Goal: Information Seeking & Learning: Learn about a topic

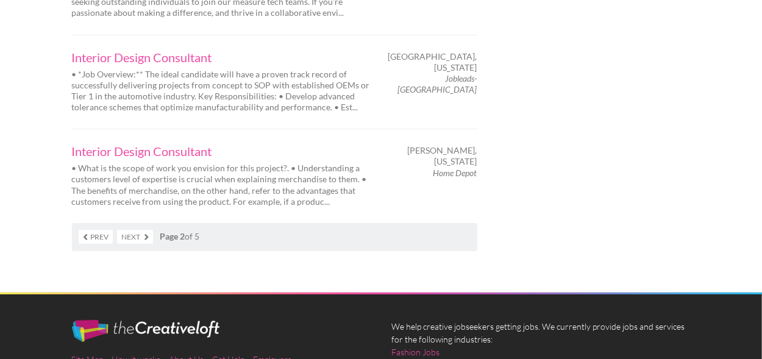
scroll to position [2135, 0]
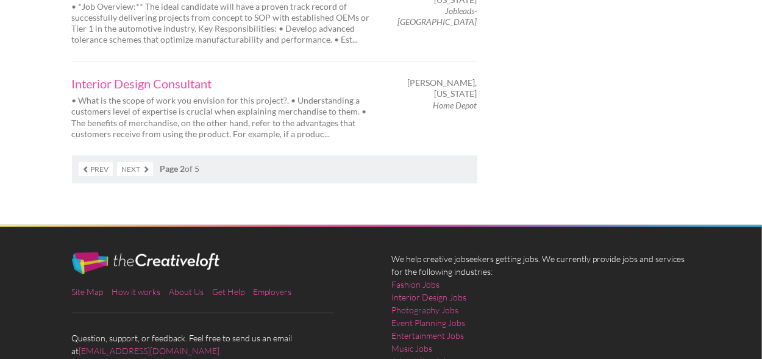
click at [133, 162] on link "Next" at bounding box center [135, 169] width 36 height 14
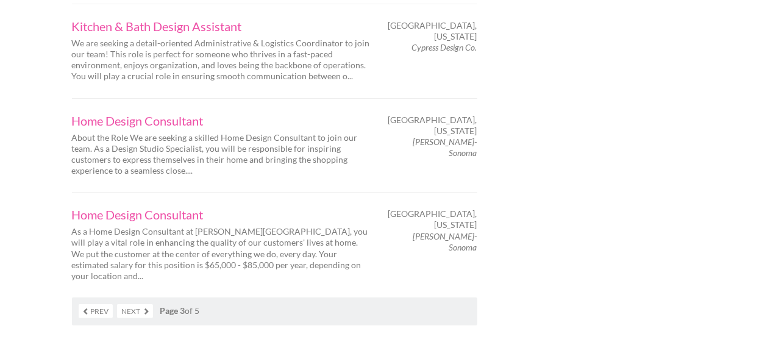
scroll to position [2073, 0]
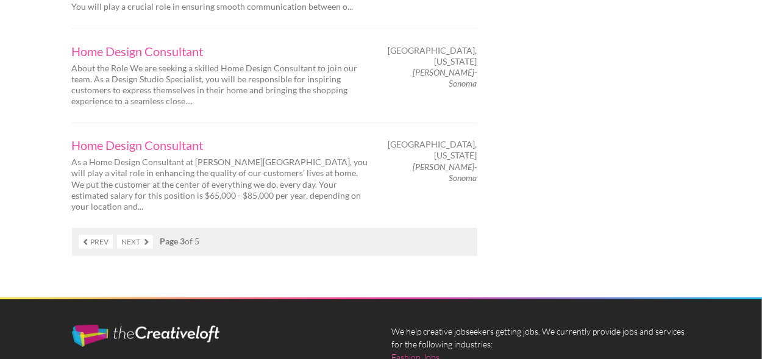
click at [134, 235] on link "Next" at bounding box center [135, 242] width 36 height 14
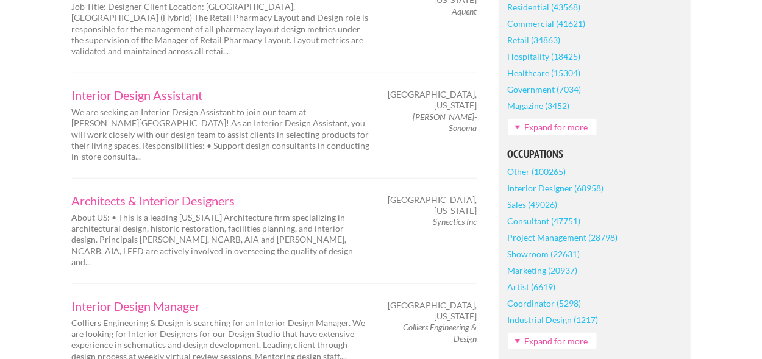
scroll to position [487, 0]
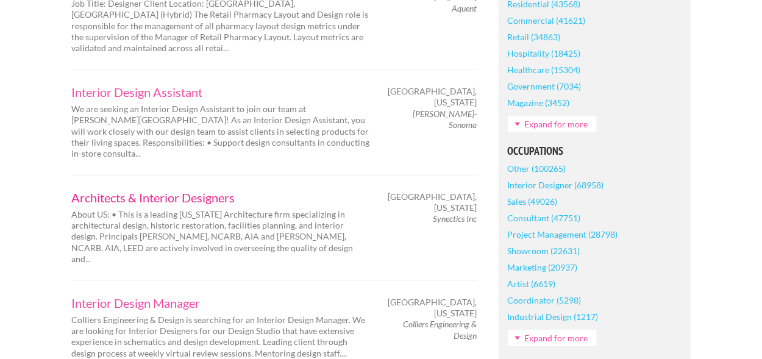
click at [138, 191] on link "Architects & Interior Designers" at bounding box center [221, 197] width 299 height 12
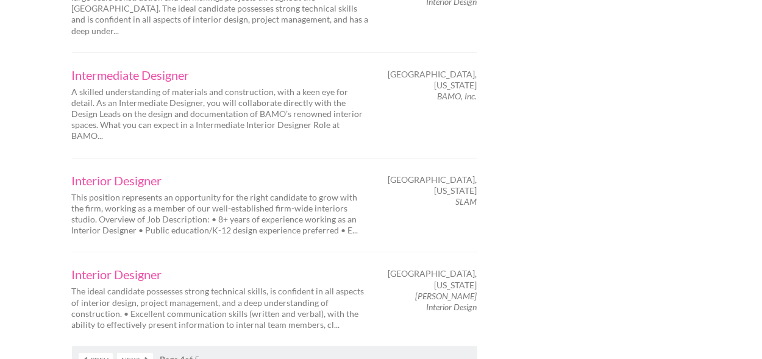
scroll to position [2013, 0]
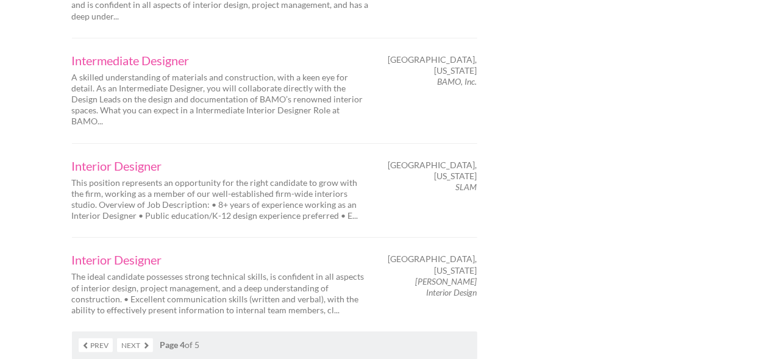
click at [131, 338] on link "Next" at bounding box center [135, 345] width 36 height 14
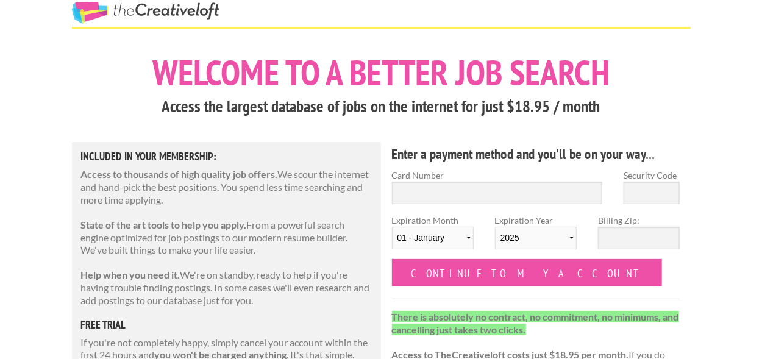
scroll to position [121, 0]
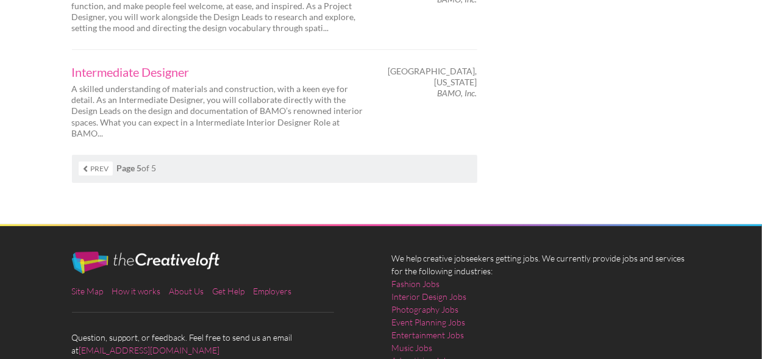
scroll to position [2073, 0]
